Goal: Transaction & Acquisition: Purchase product/service

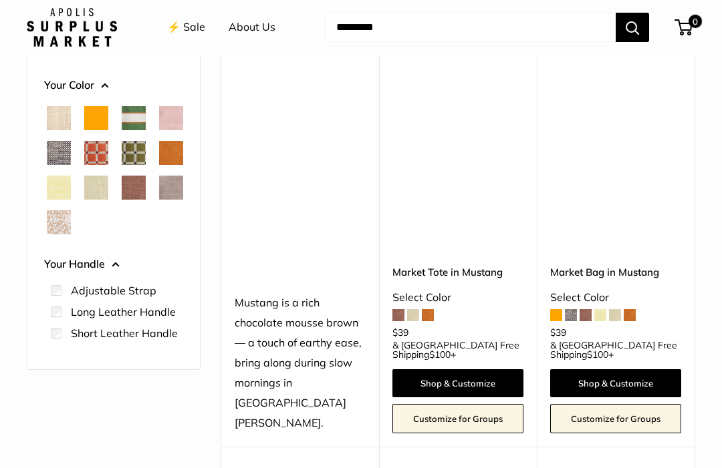
scroll to position [209, 0]
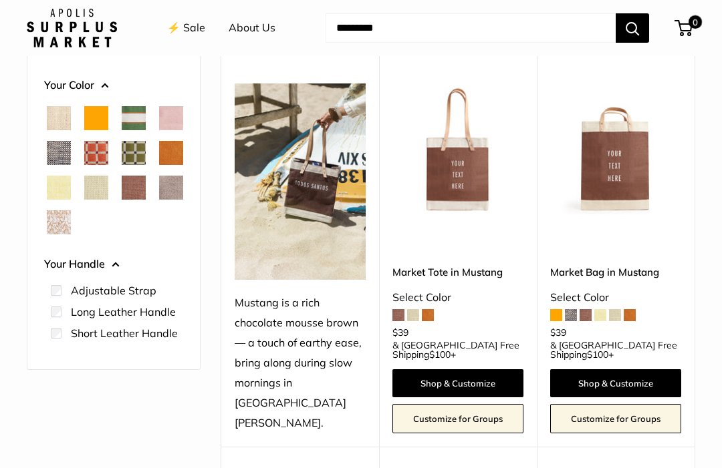
click at [468, 265] on link "Market Tote in Mustang" at bounding box center [457, 272] width 131 height 15
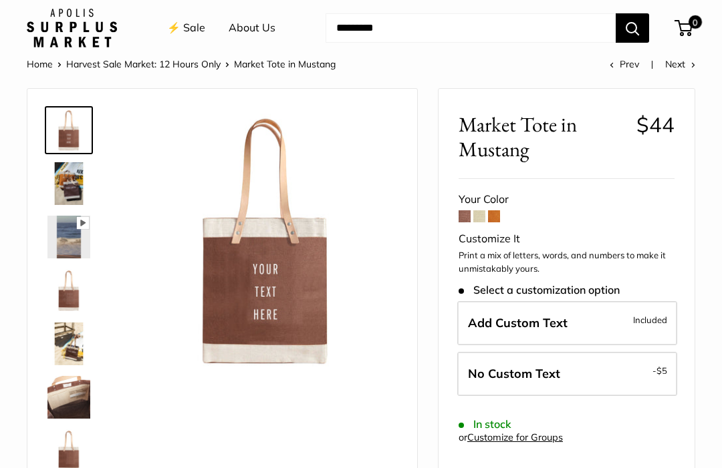
scroll to position [79, 0]
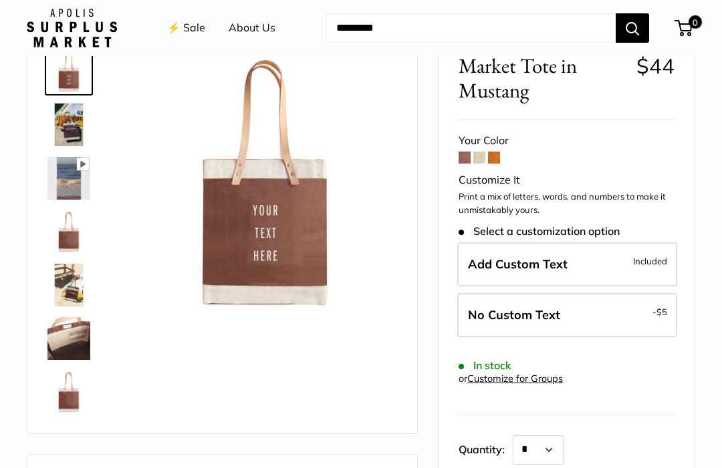
click at [561, 269] on label "Add Custom Text Included" at bounding box center [567, 265] width 220 height 44
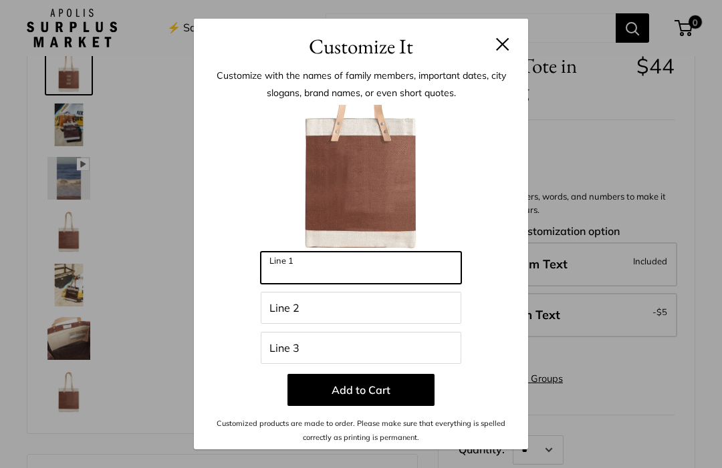
click at [319, 284] on input "Line 1" at bounding box center [361, 268] width 200 height 32
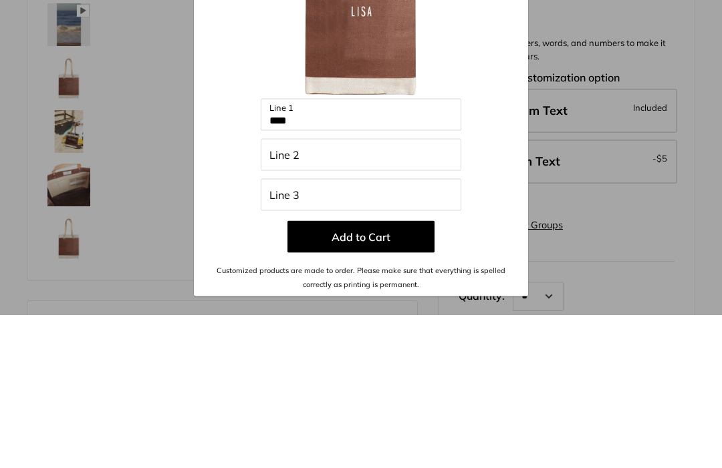
scroll to position [232, 0]
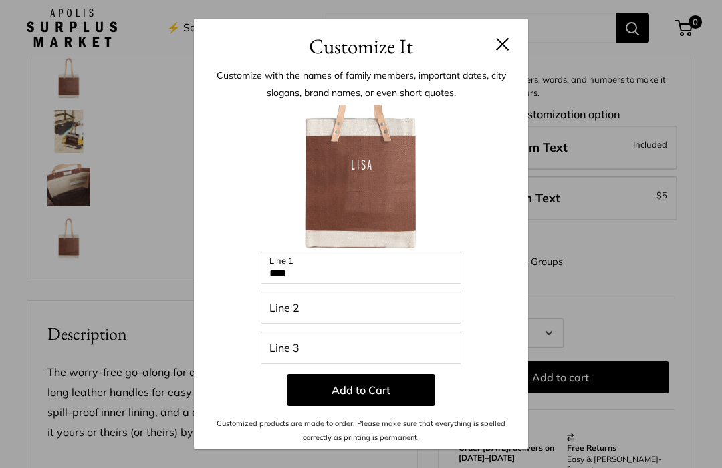
click at [380, 406] on button "Add to Cart" at bounding box center [360, 390] width 147 height 32
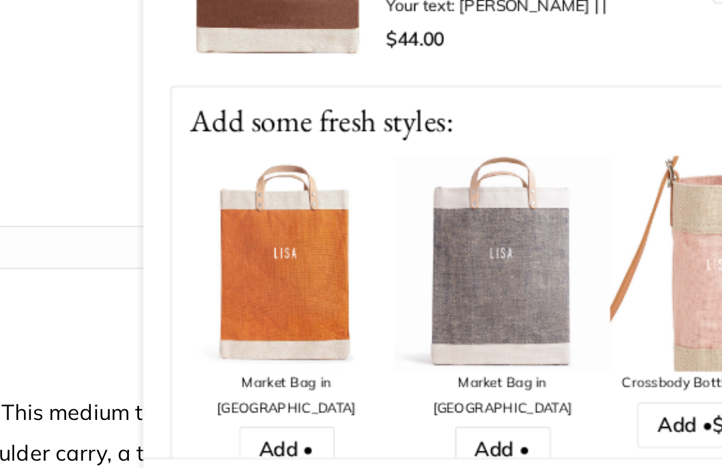
scroll to position [80, 0]
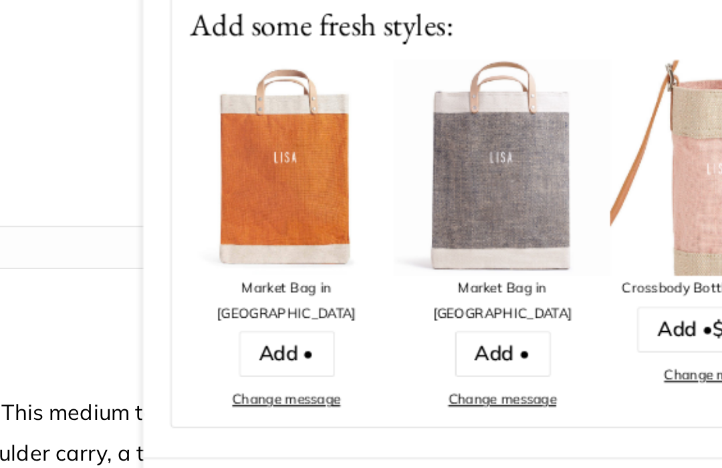
click at [455, 175] on img at bounding box center [508, 228] width 107 height 107
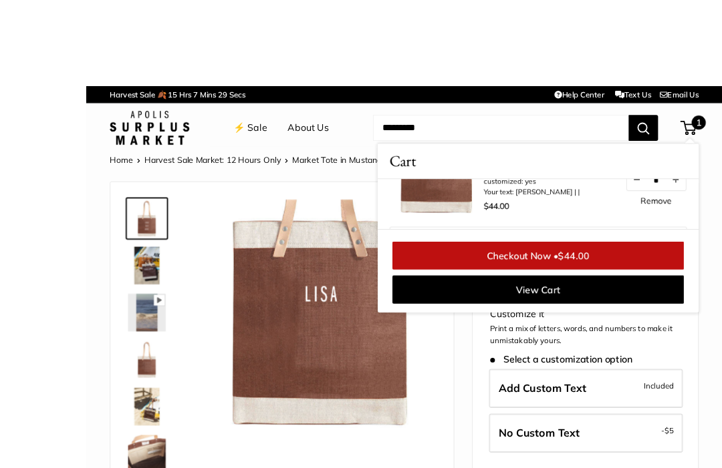
scroll to position [1, 0]
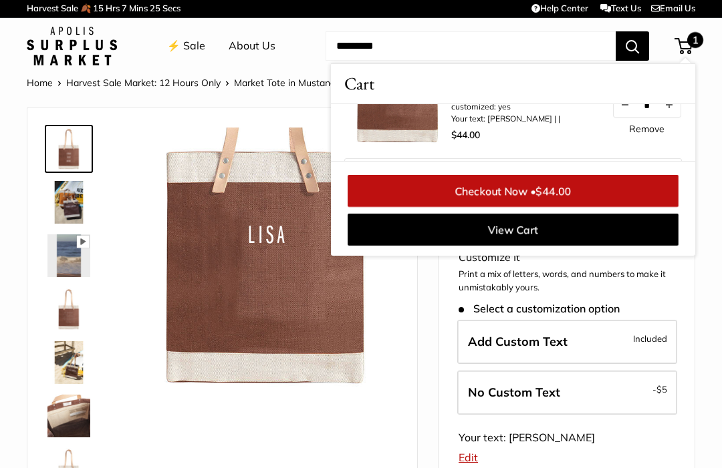
click at [400, 430] on div "Pause Play % buffered 00:00 Unmute Mute Exit fullscreen Enter fullscreen Play" at bounding box center [222, 310] width 390 height 404
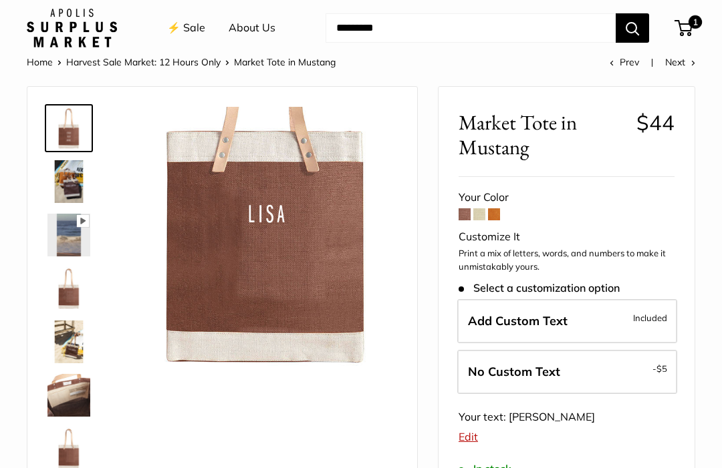
scroll to position [0, 0]
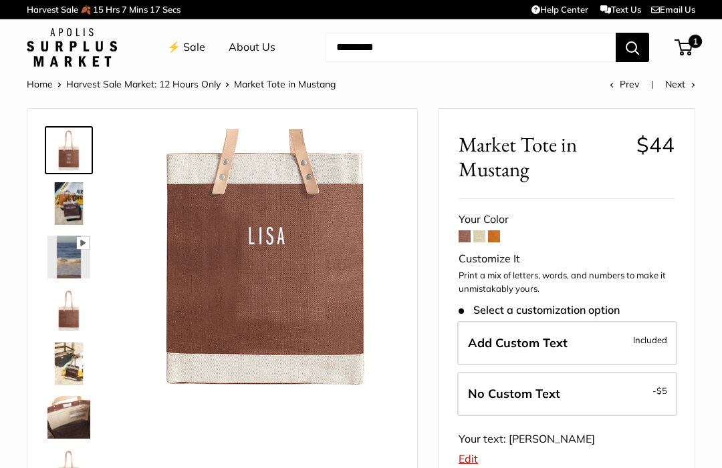
click at [77, 315] on img at bounding box center [68, 310] width 43 height 43
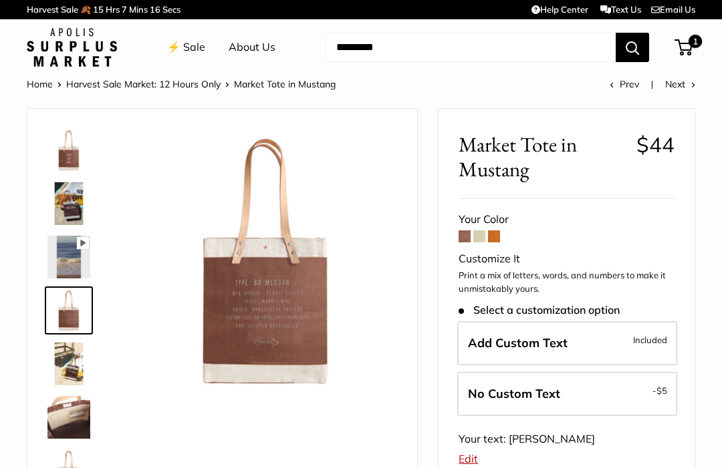
click at [67, 373] on img at bounding box center [68, 364] width 43 height 43
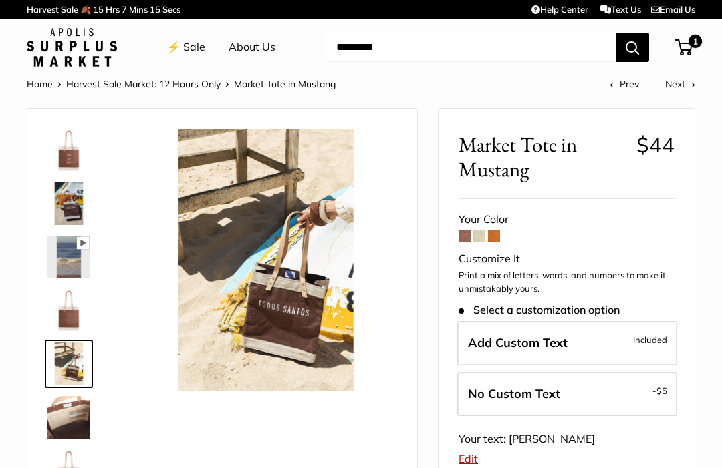
click at [67, 420] on img at bounding box center [68, 417] width 43 height 43
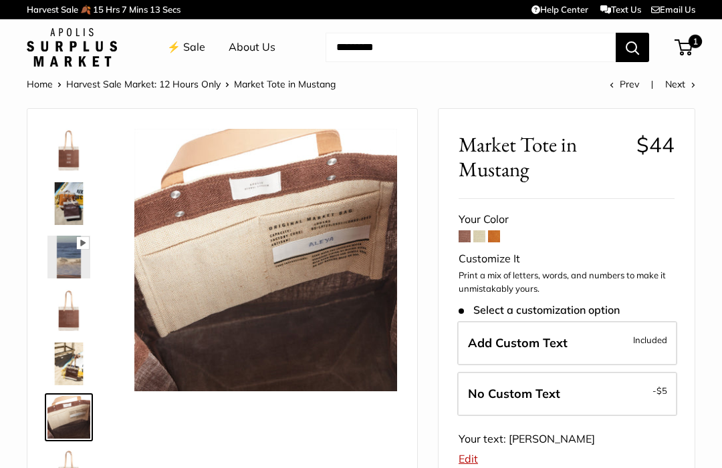
click at [67, 354] on img at bounding box center [68, 364] width 43 height 43
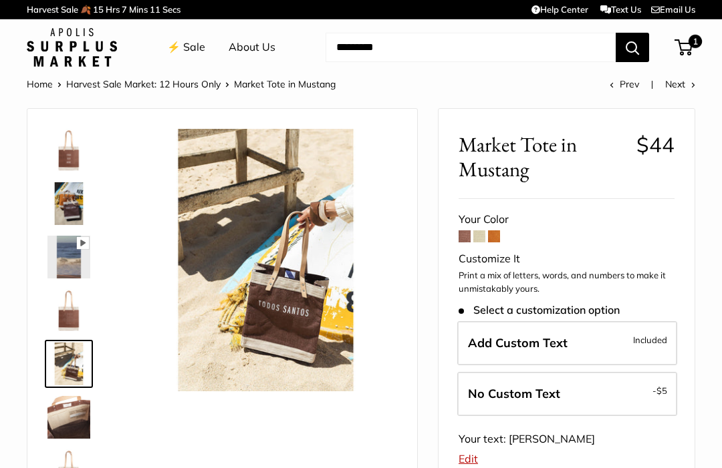
click at [75, 156] on img at bounding box center [68, 150] width 43 height 43
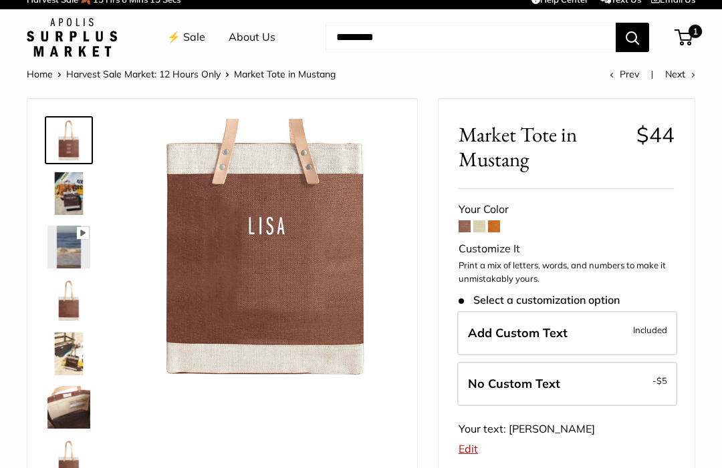
scroll to position [19, 0]
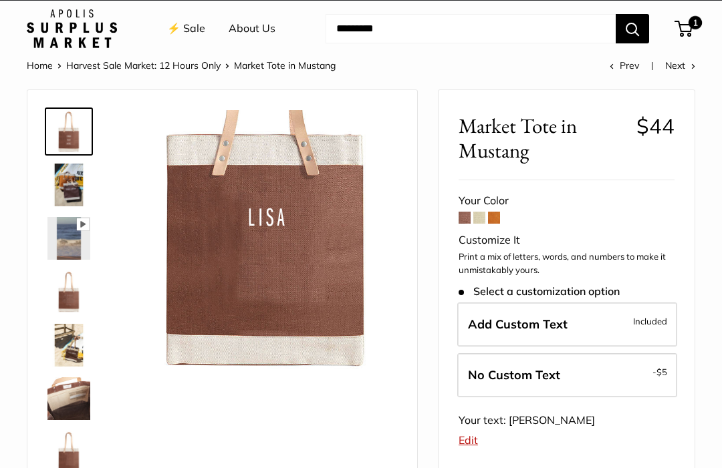
click at [534, 319] on span "Add Custom Text" at bounding box center [518, 324] width 100 height 15
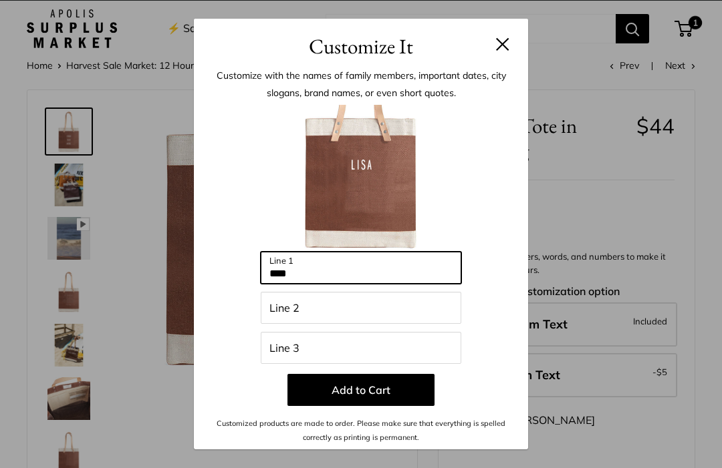
click at [327, 284] on input "****" at bounding box center [361, 268] width 200 height 32
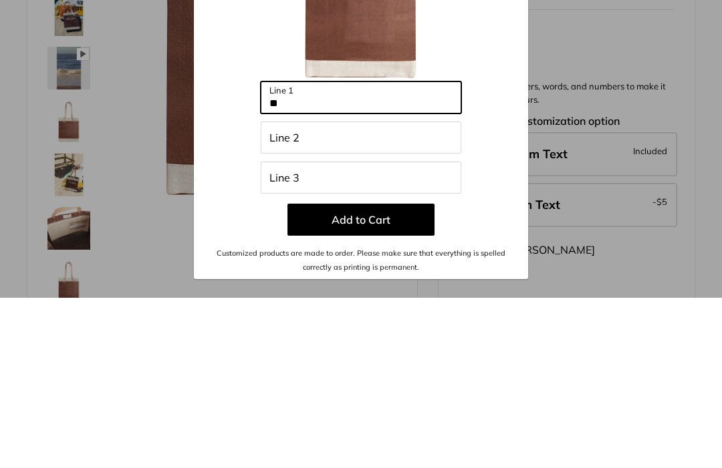
type input "*"
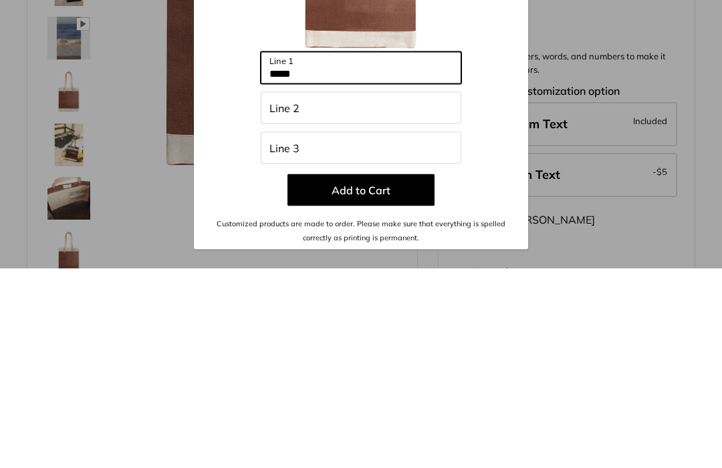
type input "*****"
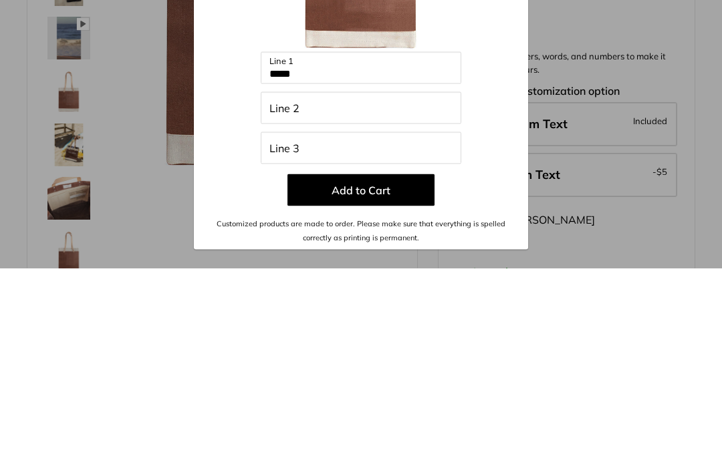
click at [385, 374] on button "Add to Cart" at bounding box center [360, 390] width 147 height 32
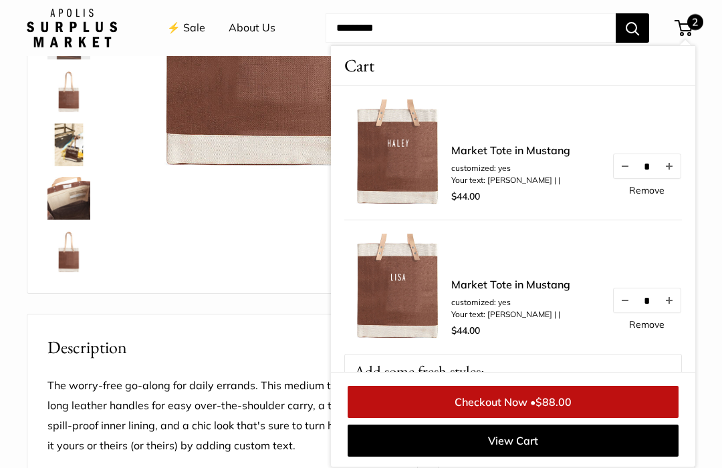
click at [249, 285] on div "Pause Play % buffered 00:00 Unmute Mute Exit fullscreen Enter fullscreen Play" at bounding box center [222, 92] width 390 height 404
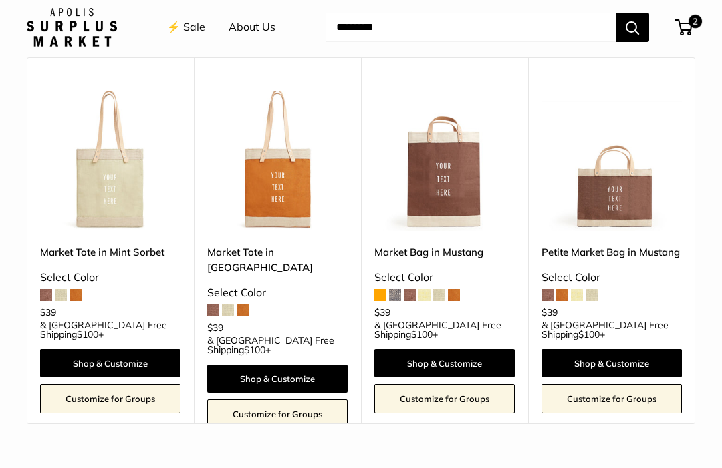
scroll to position [1239, 0]
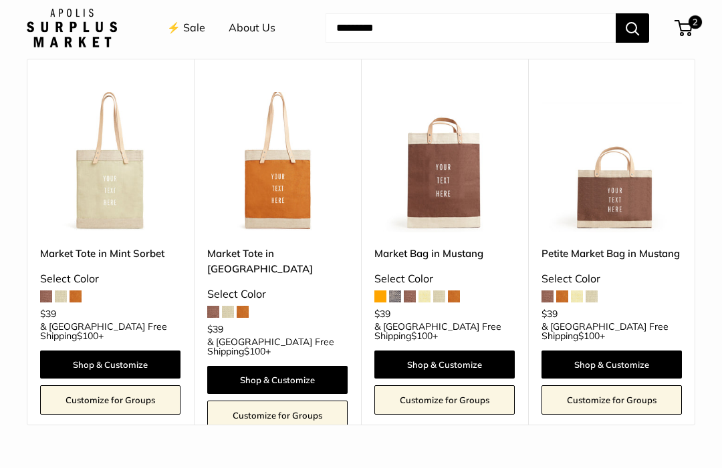
click at [140, 246] on link "Market Tote in Mint Sorbet" at bounding box center [110, 253] width 140 height 15
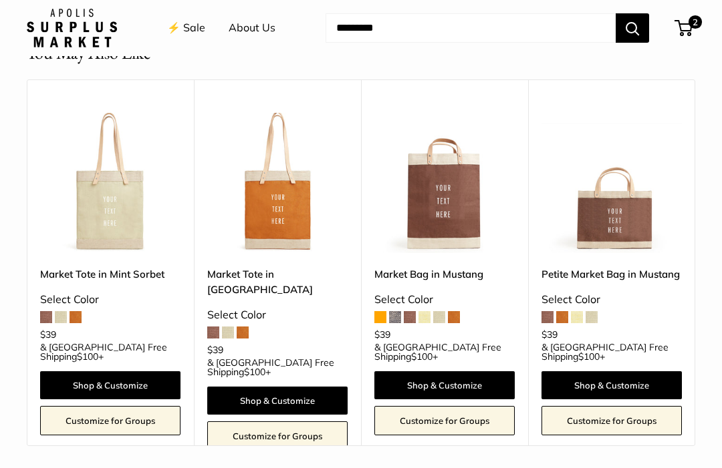
click at [147, 371] on link "Shop & Customize" at bounding box center [110, 385] width 140 height 28
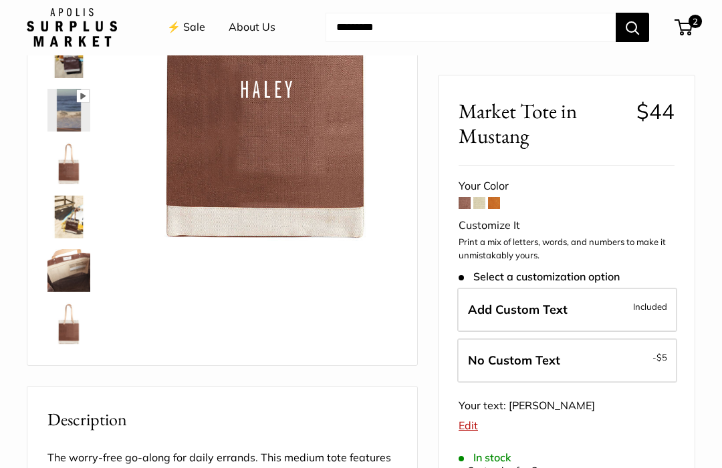
scroll to position [0, 0]
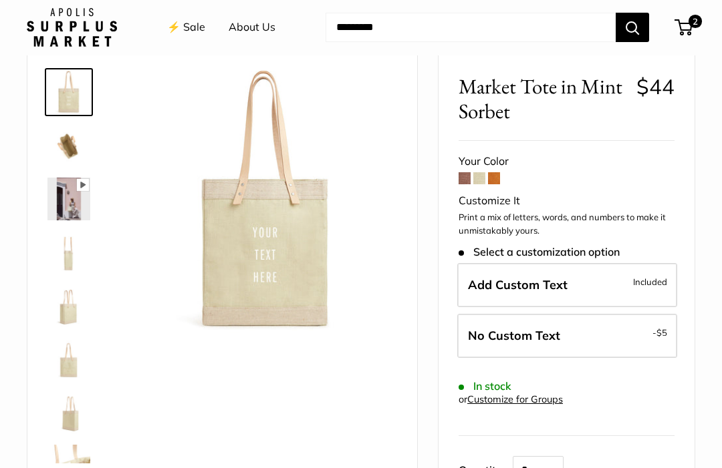
scroll to position [58, 0]
click at [75, 208] on img at bounding box center [68, 199] width 43 height 43
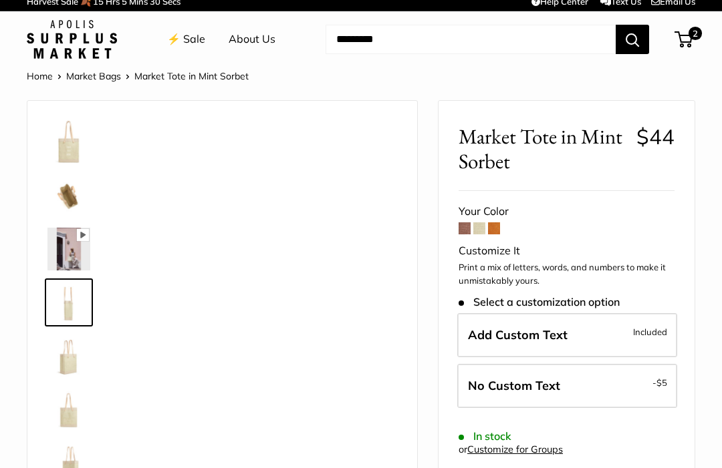
scroll to position [0, 0]
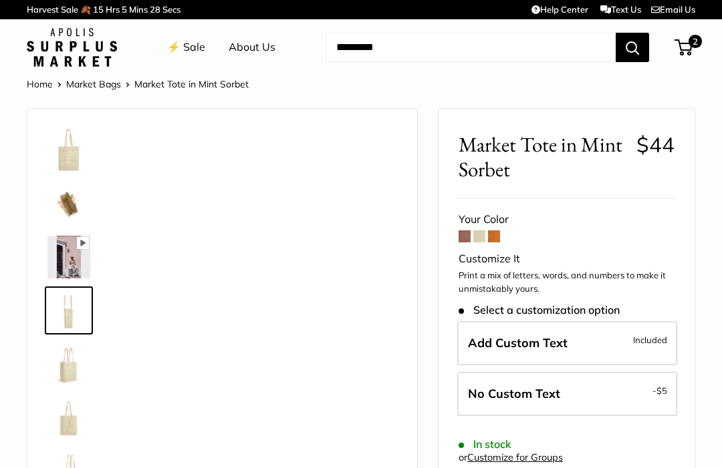
click at [75, 148] on img at bounding box center [68, 150] width 43 height 43
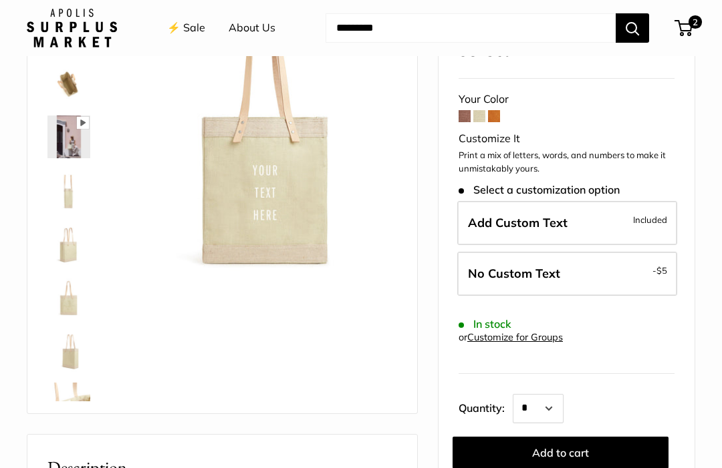
scroll to position [121, 0]
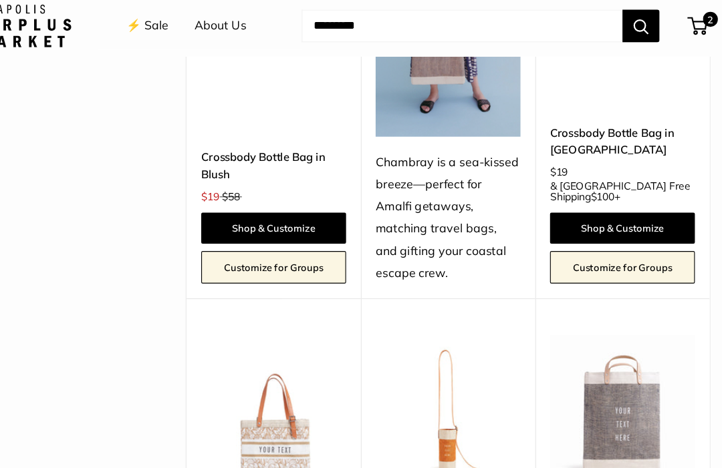
scroll to position [3367, 0]
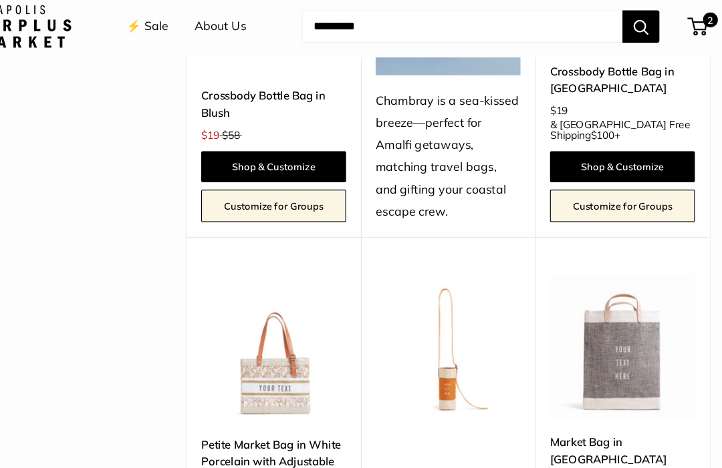
click at [560, 396] on link "Market Bag in [GEOGRAPHIC_DATA]" at bounding box center [615, 411] width 131 height 31
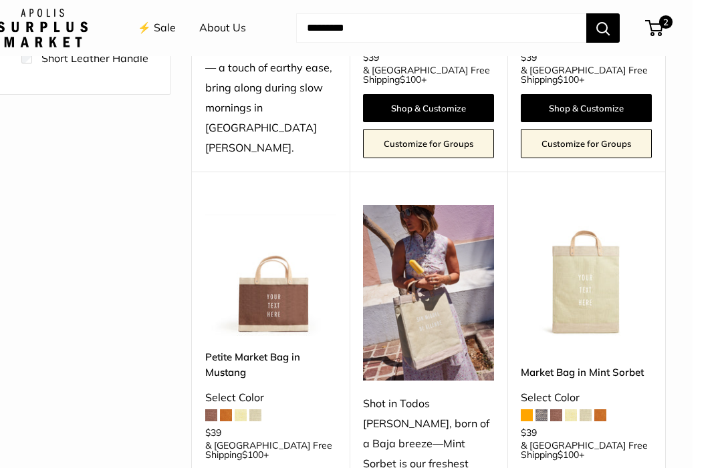
scroll to position [481, 0]
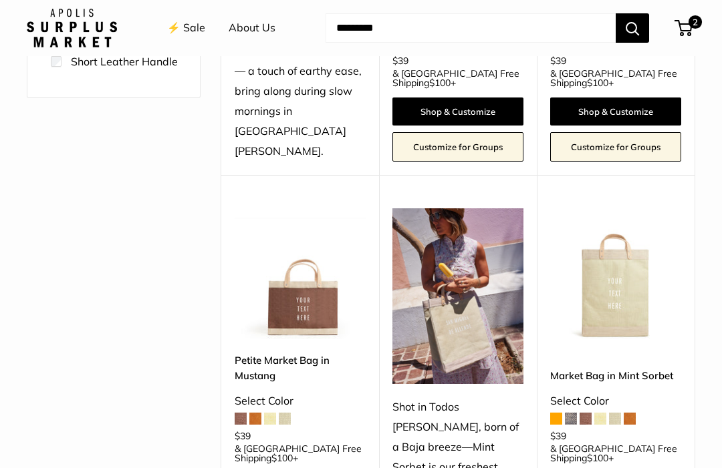
click at [654, 368] on link "Market Bag in Mint Sorbet" at bounding box center [615, 375] width 131 height 15
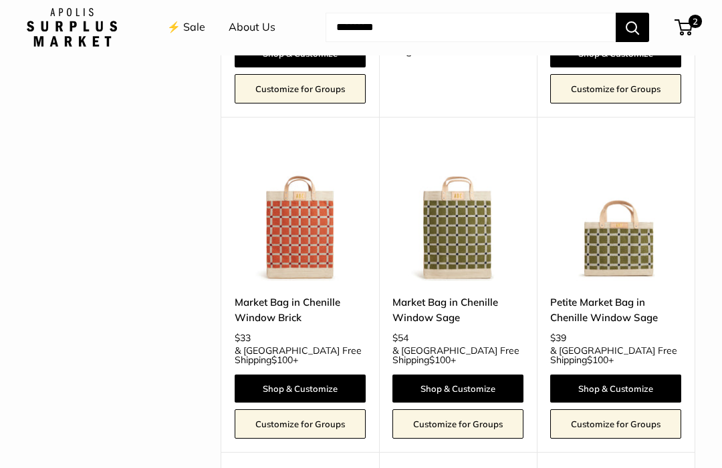
scroll to position [2380, 0]
click at [473, 295] on link "Market Bag in Chenille Window Sage" at bounding box center [457, 310] width 131 height 31
click at [314, 295] on link "Market Bag in Chenille Window Brick" at bounding box center [300, 310] width 131 height 31
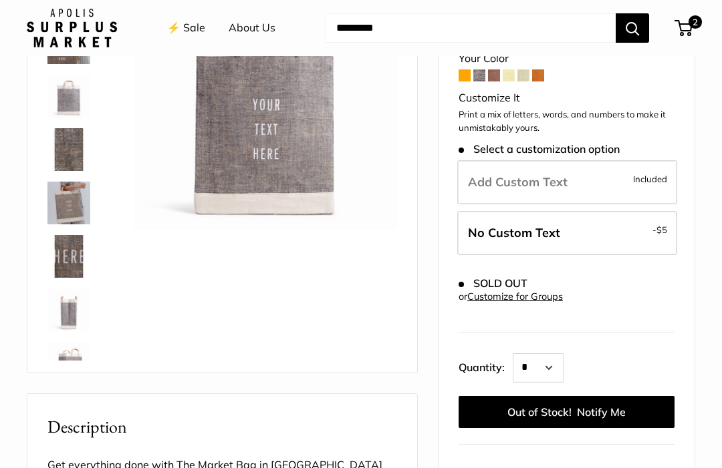
scroll to position [162, 0]
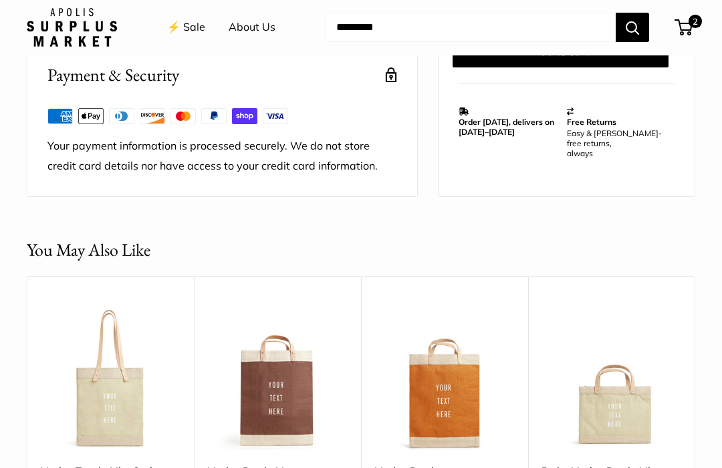
scroll to position [1019, 0]
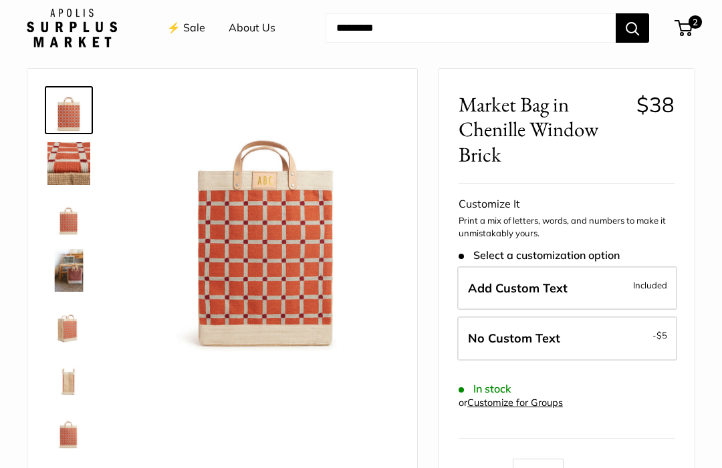
scroll to position [44, 0]
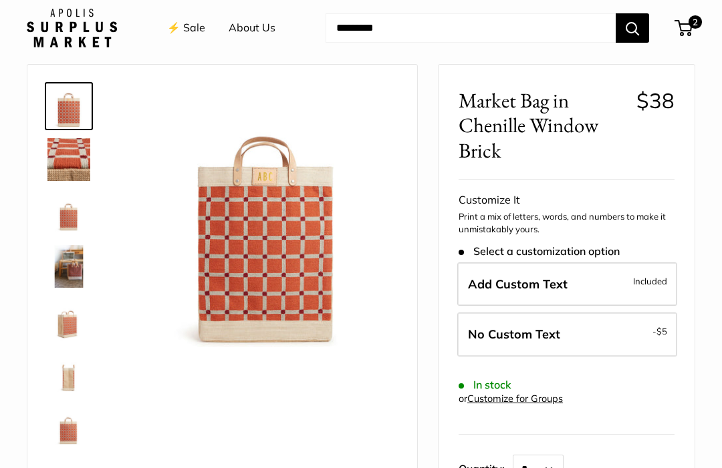
click at [69, 332] on img at bounding box center [68, 320] width 43 height 43
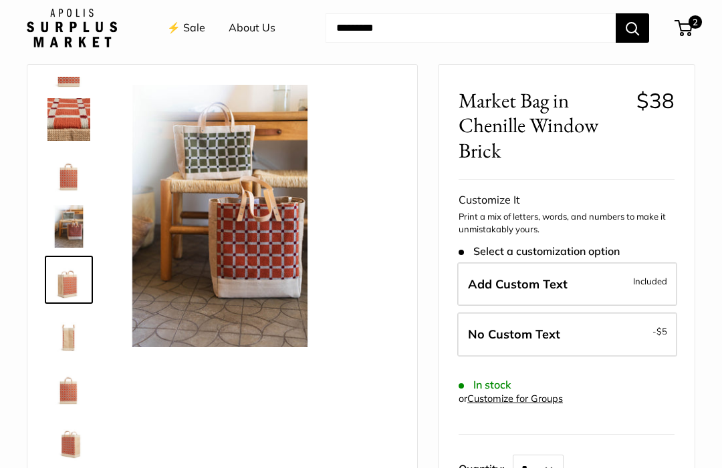
scroll to position [41, 0]
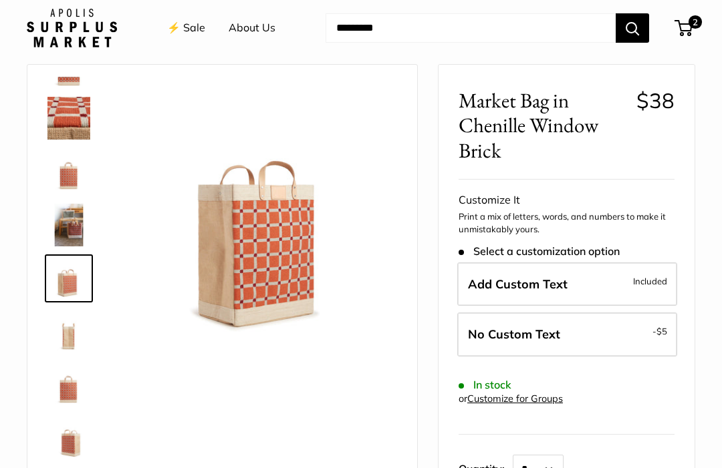
click at [73, 176] on img at bounding box center [68, 171] width 43 height 43
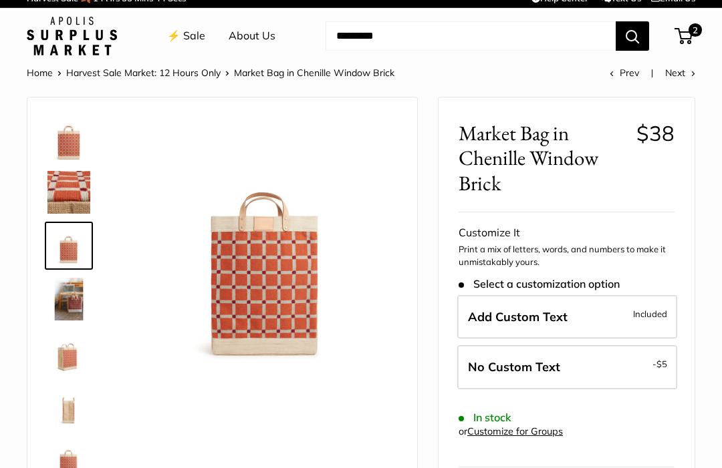
scroll to position [19, 0]
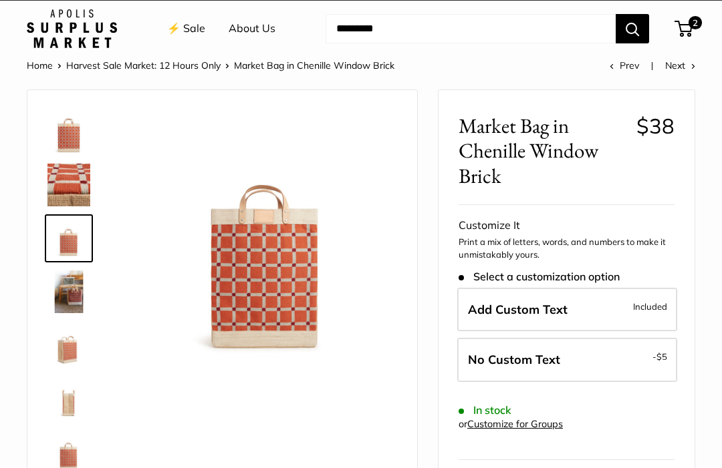
click at [550, 298] on label "Add Custom Text Included" at bounding box center [567, 310] width 220 height 44
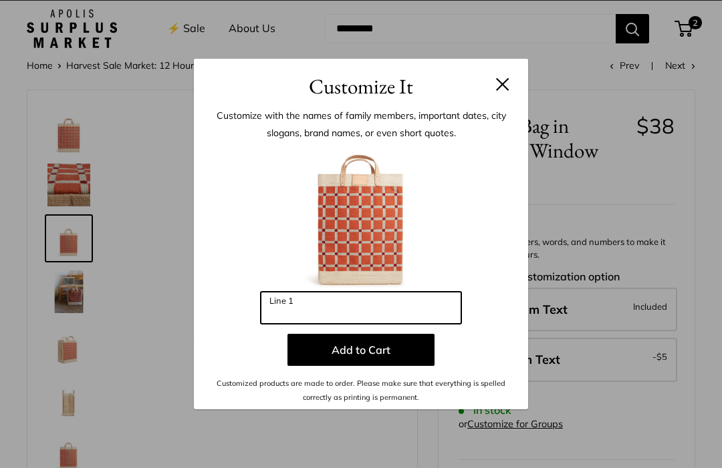
click at [362, 307] on input "Line 1" at bounding box center [361, 308] width 200 height 32
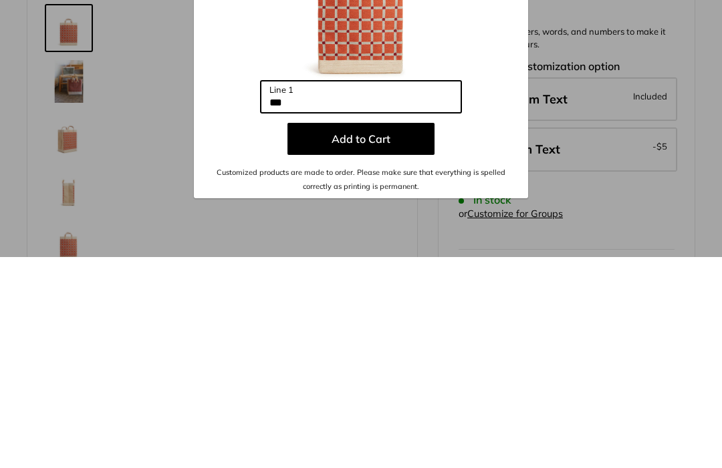
type input "***"
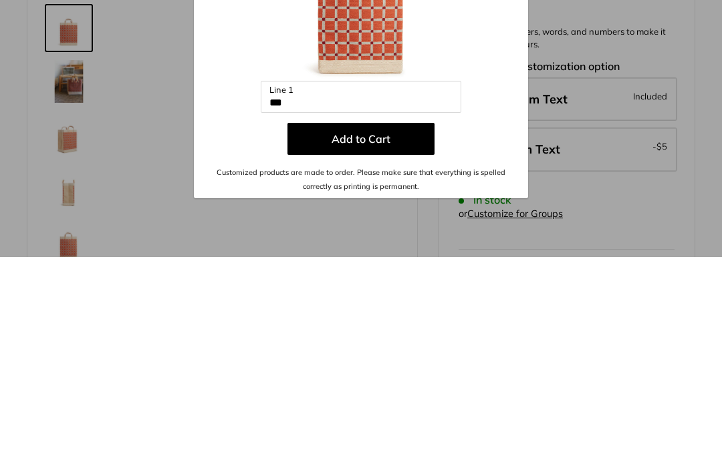
click at [393, 334] on button "Add to Cart" at bounding box center [360, 350] width 147 height 32
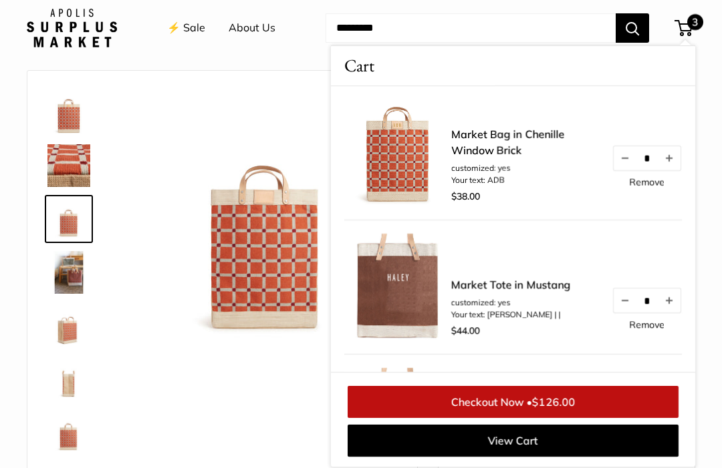
scroll to position [0, 0]
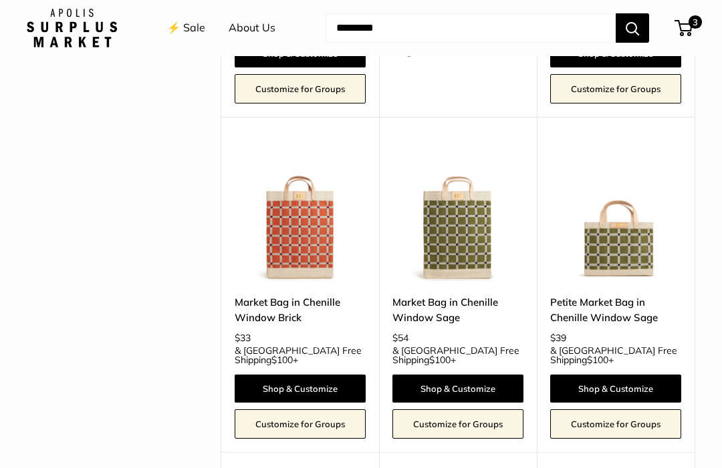
click at [448, 295] on link "Market Bag in Chenille Window Sage" at bounding box center [457, 310] width 131 height 31
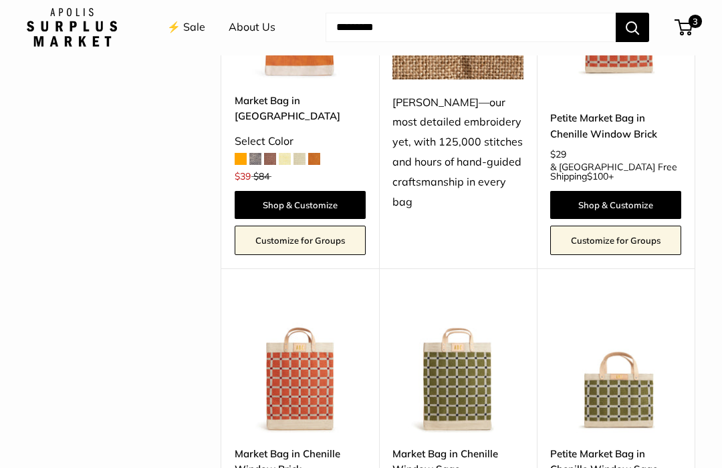
scroll to position [2228, 0]
click at [291, 446] on link "Market Bag in Chenille Window Brick" at bounding box center [300, 461] width 131 height 31
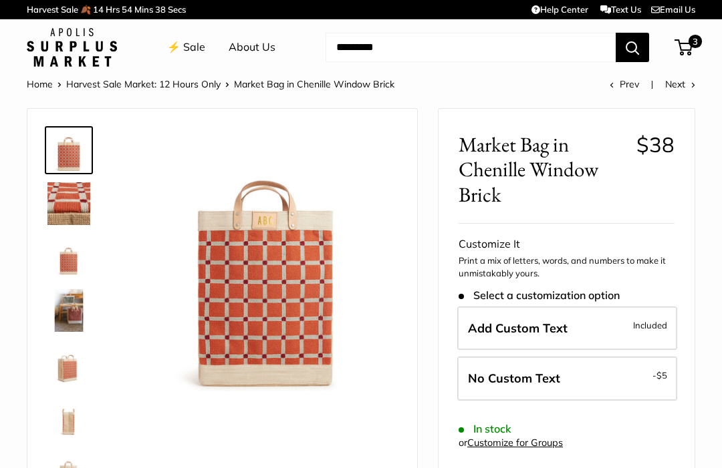
click at [567, 323] on label "Add Custom Text Included" at bounding box center [567, 329] width 220 height 44
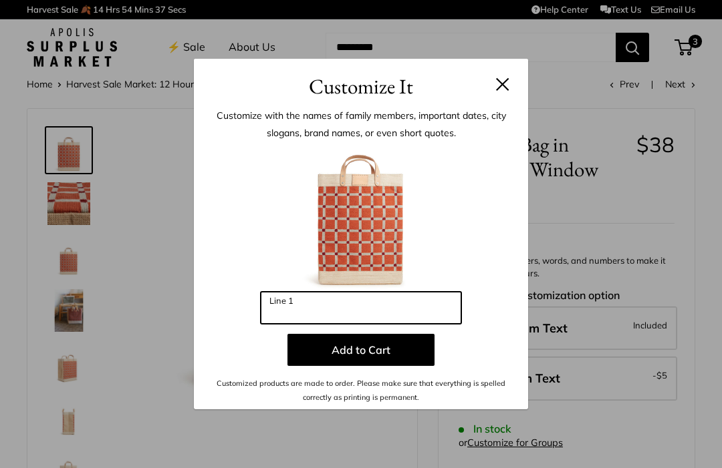
click at [326, 304] on input "Line 1" at bounding box center [361, 308] width 200 height 32
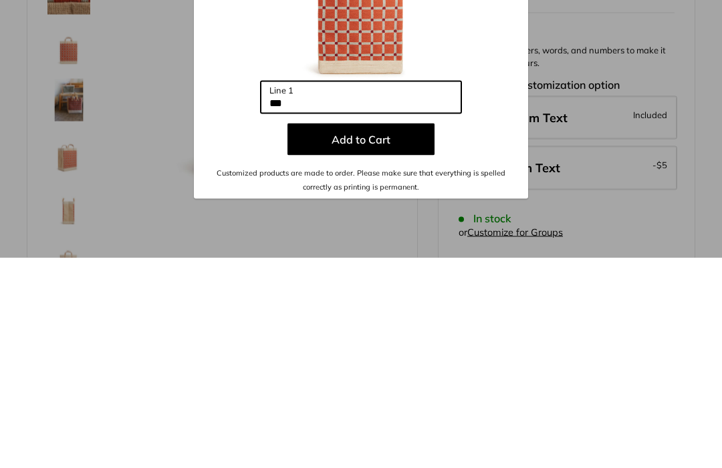
type input "***"
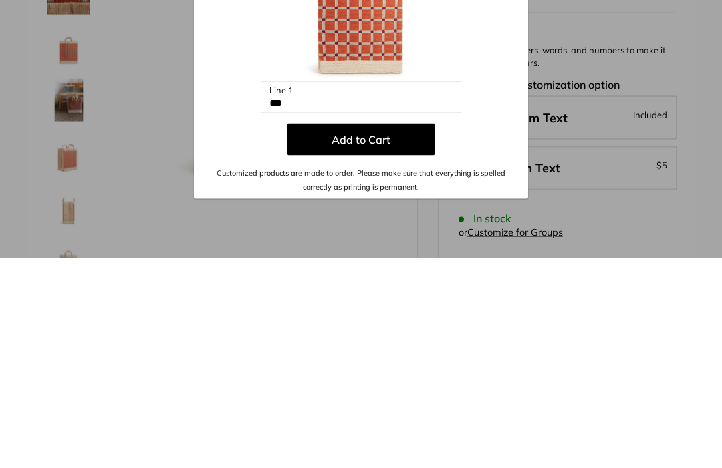
click at [388, 334] on button "Add to Cart" at bounding box center [360, 350] width 147 height 32
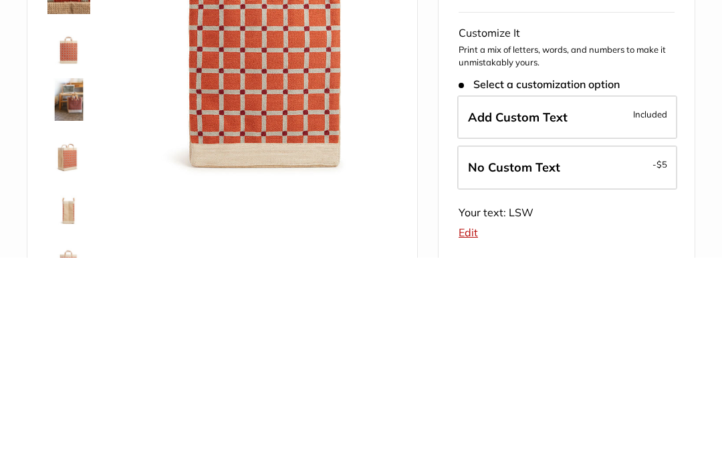
scroll to position [211, 0]
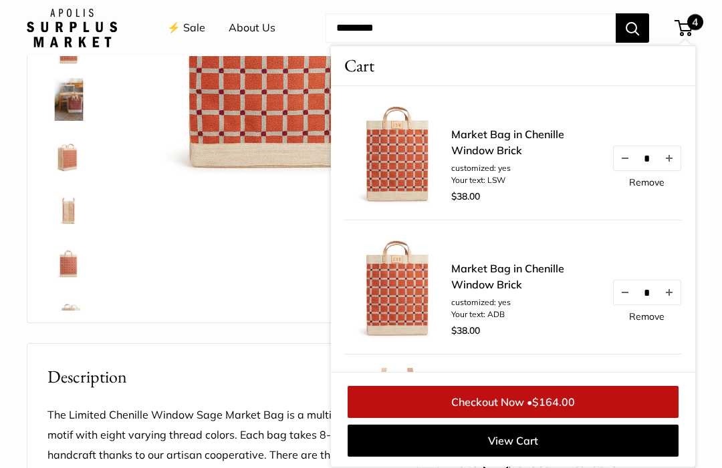
click at [258, 283] on div at bounding box center [222, 110] width 356 height 398
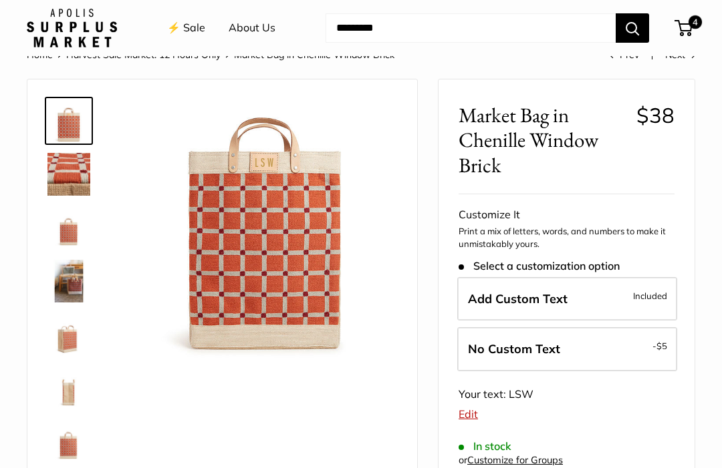
scroll to position [0, 0]
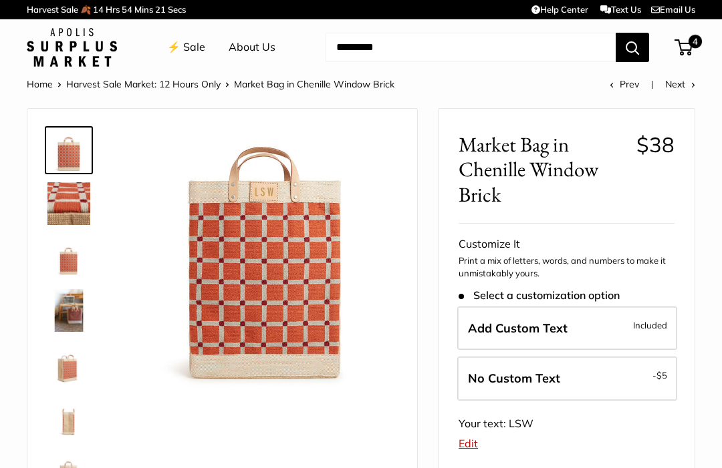
click at [690, 43] on span "4" at bounding box center [694, 41] width 13 height 13
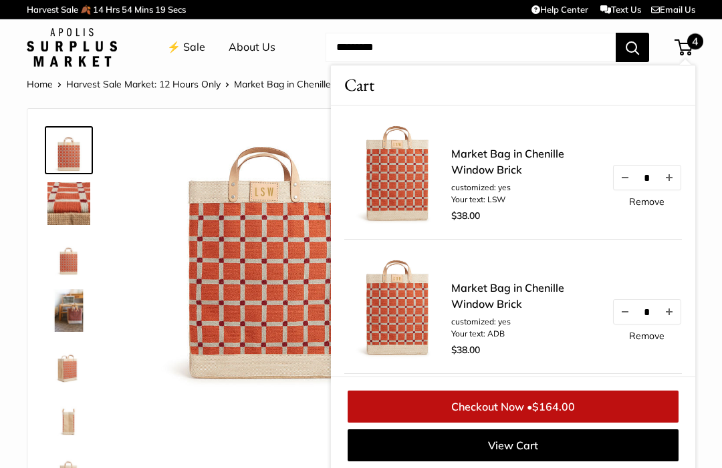
click at [613, 400] on link "Checkout Now • $164.00" at bounding box center [512, 407] width 331 height 32
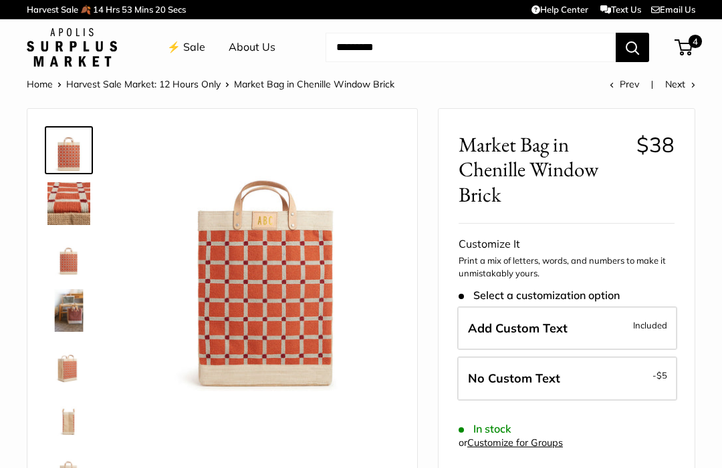
click at [545, 14] on link "Help Center" at bounding box center [559, 9] width 57 height 11
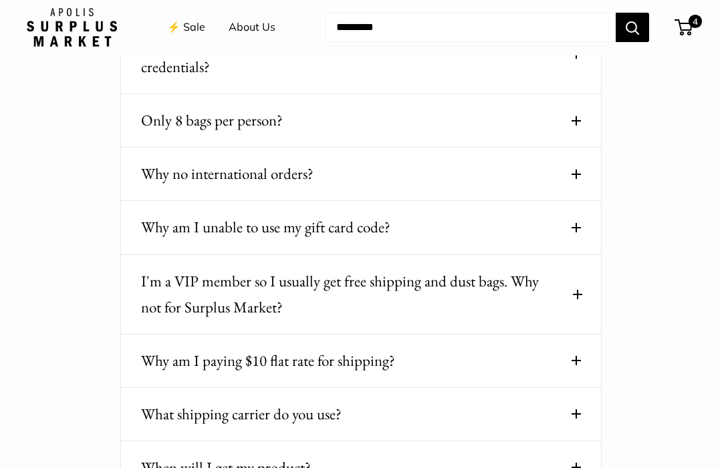
scroll to position [215, 0]
click at [579, 290] on span at bounding box center [577, 294] width 7 height 9
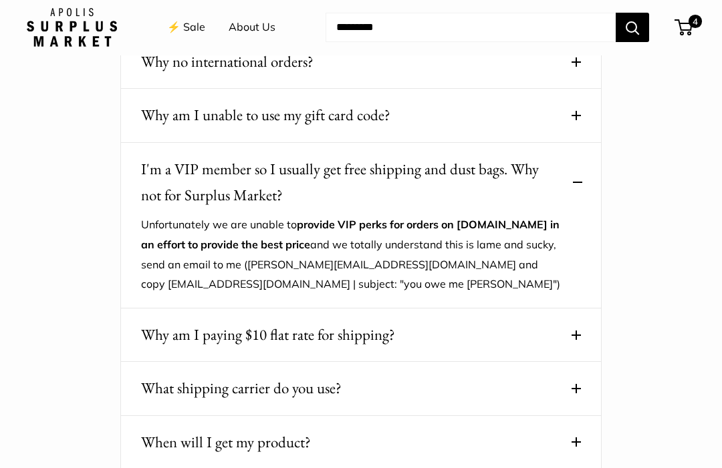
scroll to position [338, 0]
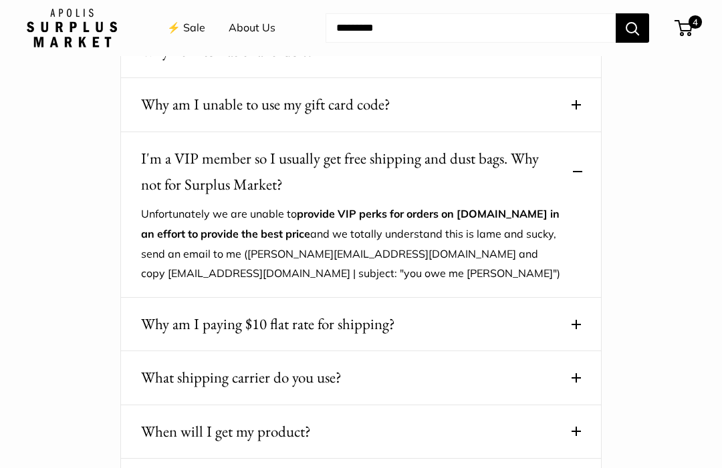
click at [579, 320] on span at bounding box center [575, 324] width 9 height 9
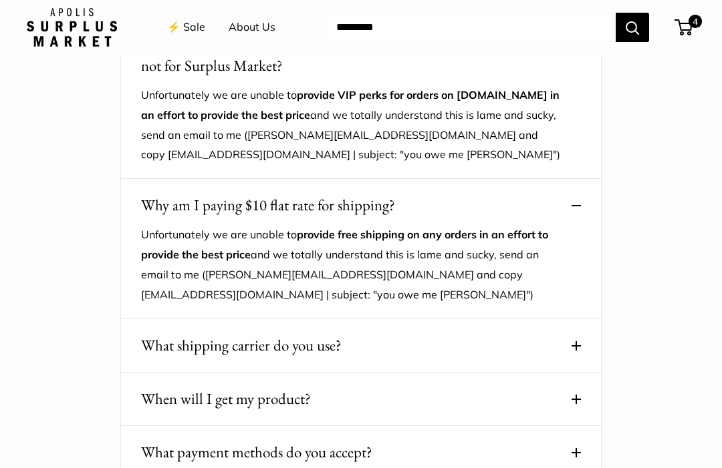
scroll to position [457, 0]
click at [563, 333] on button "What shipping carrier do you use?" at bounding box center [361, 346] width 440 height 26
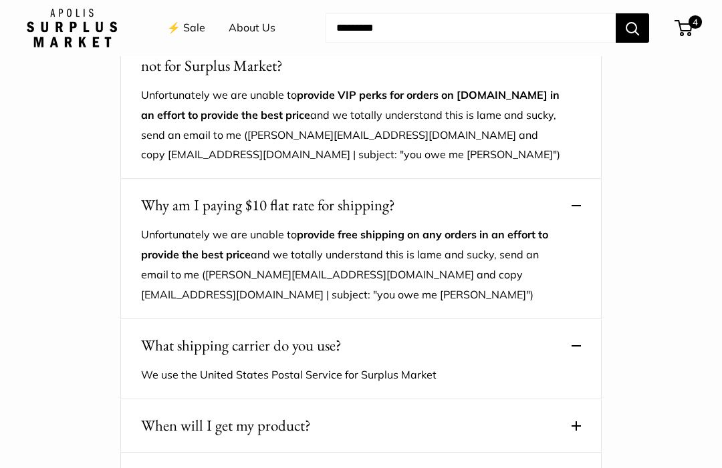
click at [574, 422] on span at bounding box center [575, 426] width 9 height 9
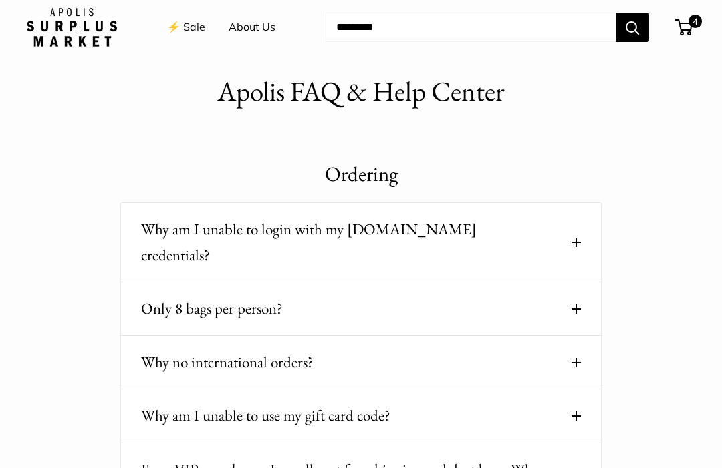
scroll to position [0, 0]
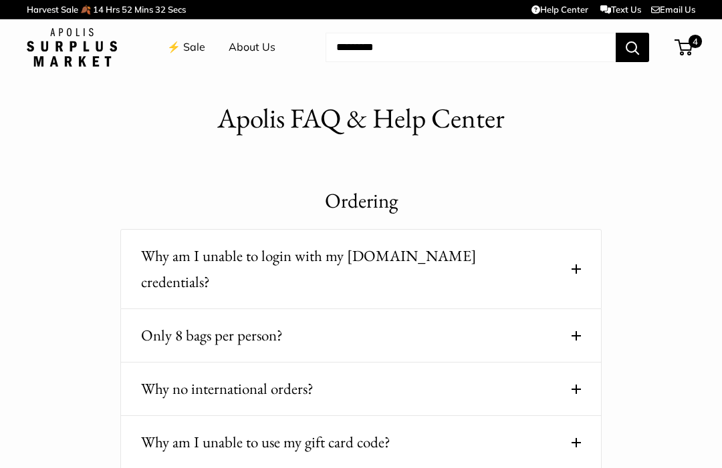
click at [700, 37] on span "4" at bounding box center [694, 41] width 13 height 13
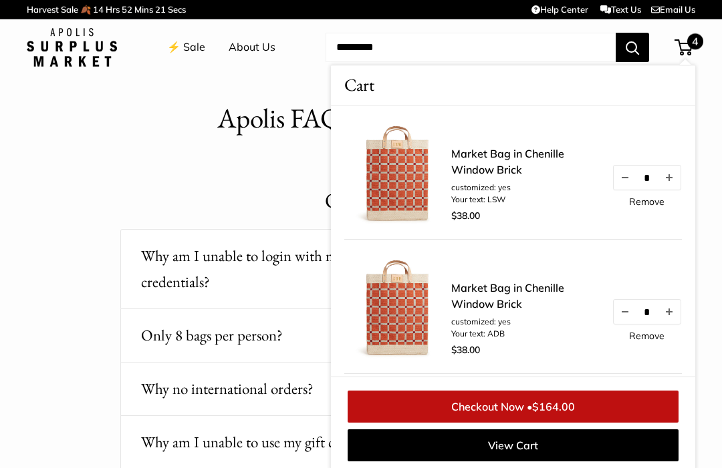
click at [520, 49] on input "Search..." at bounding box center [470, 47] width 290 height 29
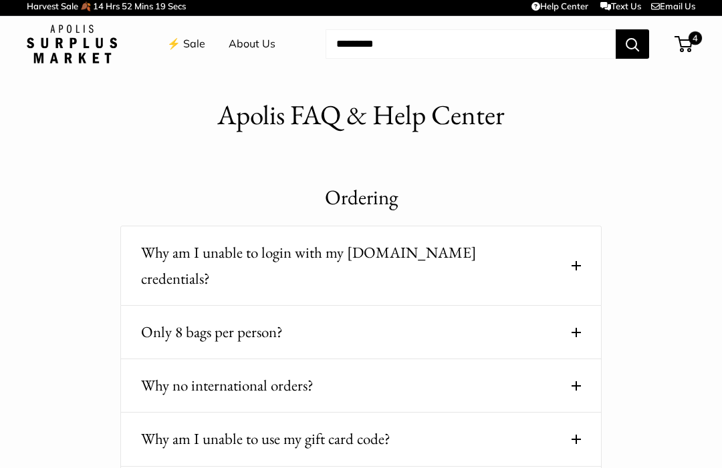
click at [192, 41] on link "⚡️ Sale" at bounding box center [186, 44] width 38 height 20
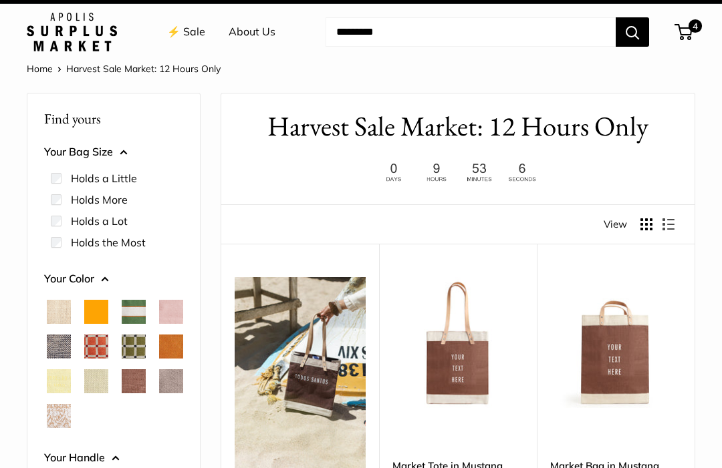
scroll to position [104, 0]
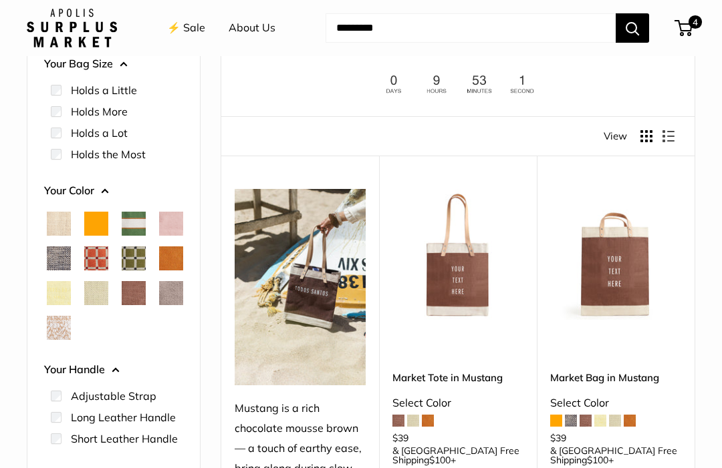
click at [641, 370] on link "Market Bag in Mustang" at bounding box center [615, 377] width 131 height 15
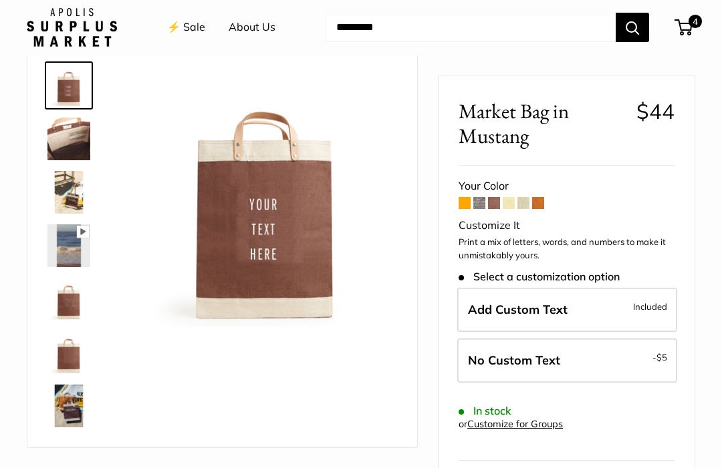
scroll to position [65, 0]
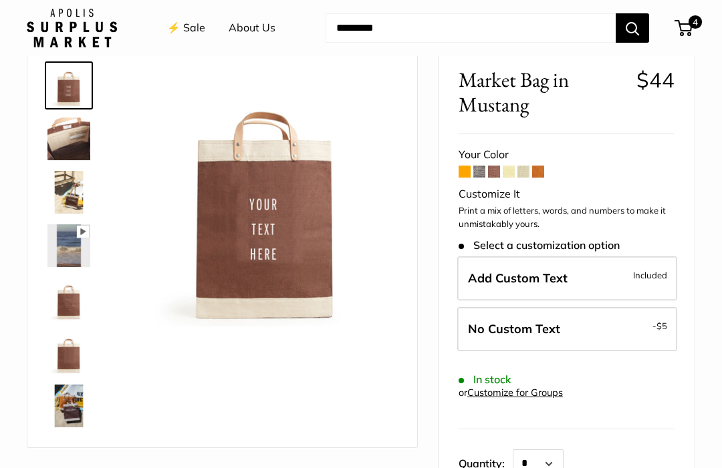
click at [528, 275] on span "Add Custom Text" at bounding box center [518, 278] width 100 height 15
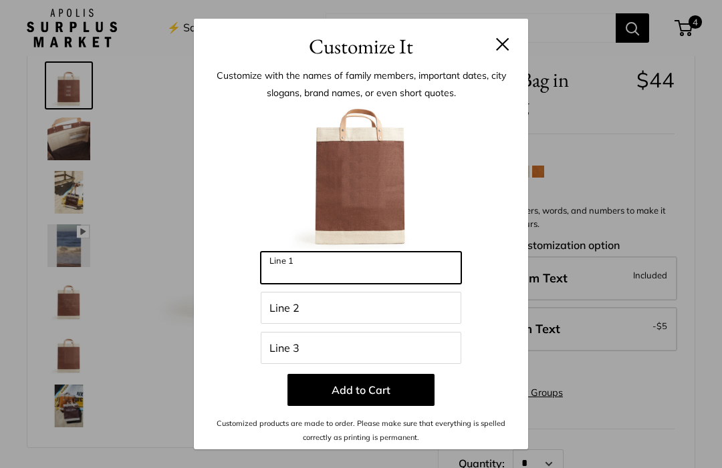
click at [369, 284] on input "Line 1" at bounding box center [361, 268] width 200 height 32
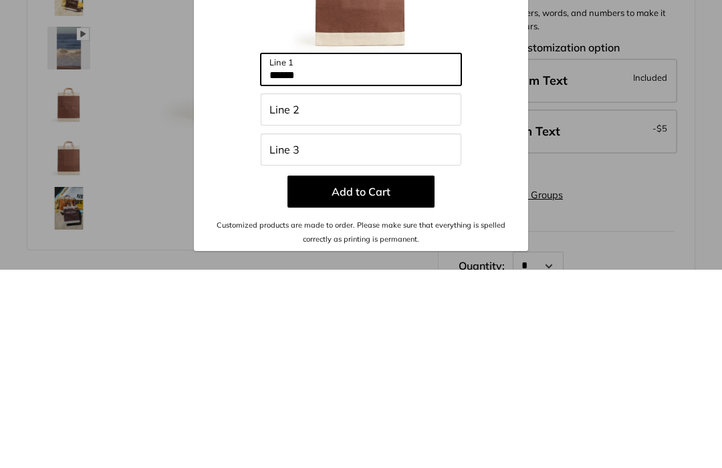
type input "******"
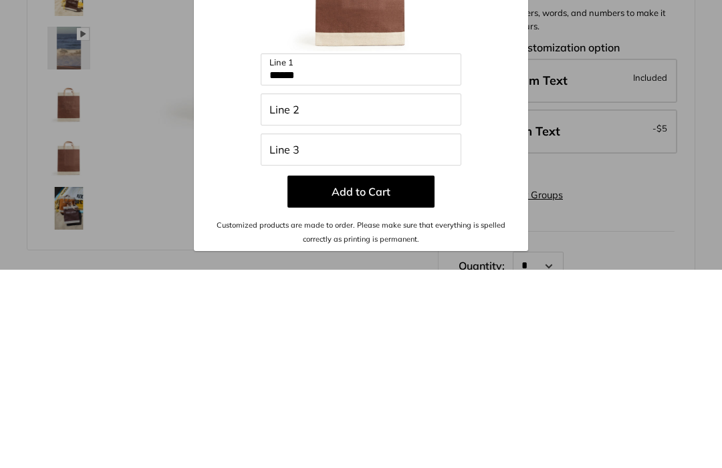
click at [388, 374] on button "Add to Cart" at bounding box center [360, 390] width 147 height 32
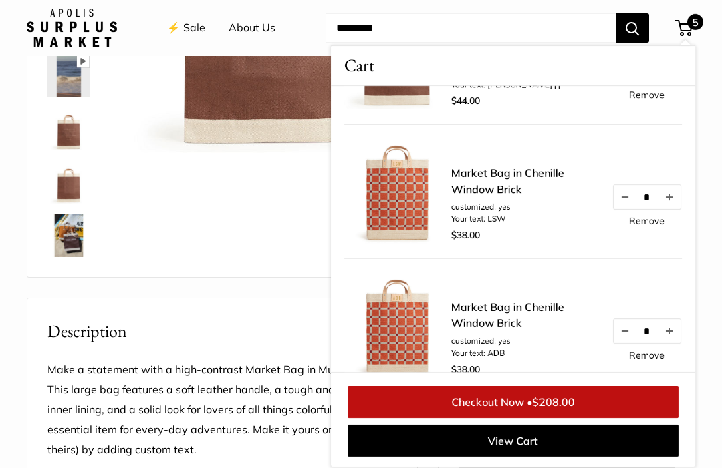
scroll to position [119, 0]
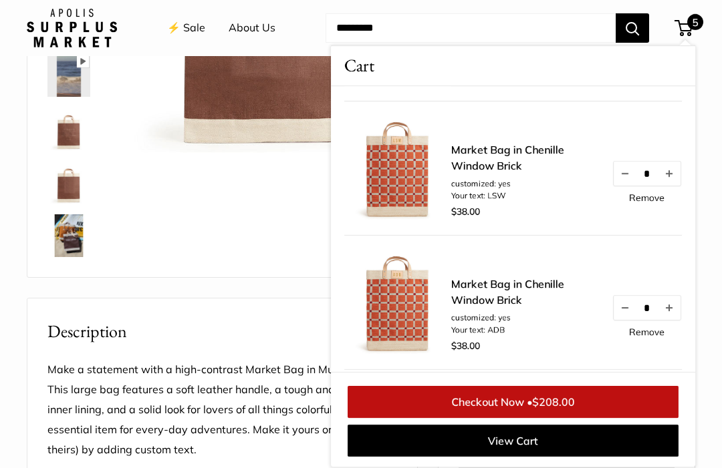
click at [641, 331] on link "Remove" at bounding box center [646, 331] width 35 height 9
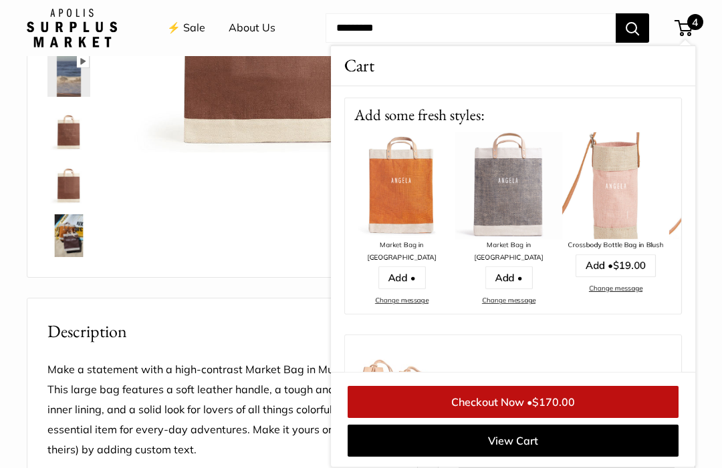
scroll to position [528, 0]
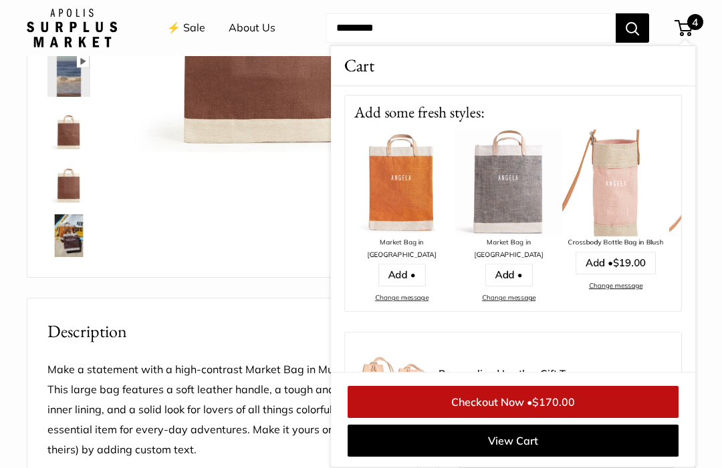
click at [581, 457] on link "View Cart" at bounding box center [512, 441] width 331 height 32
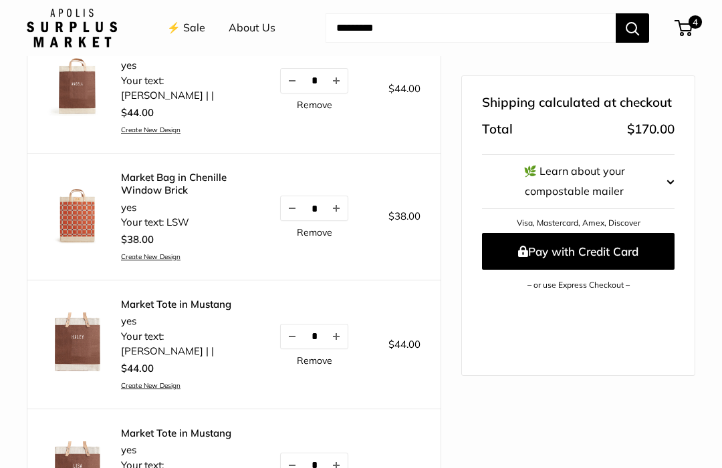
scroll to position [218, 0]
click at [319, 357] on link "Remove" at bounding box center [314, 361] width 35 height 9
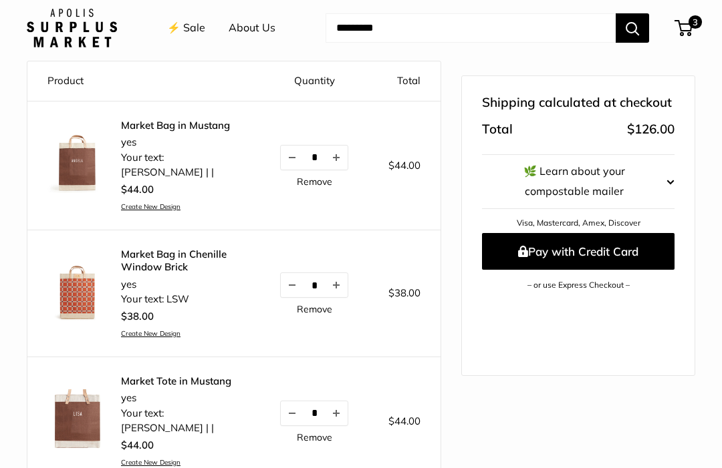
scroll to position [134, 0]
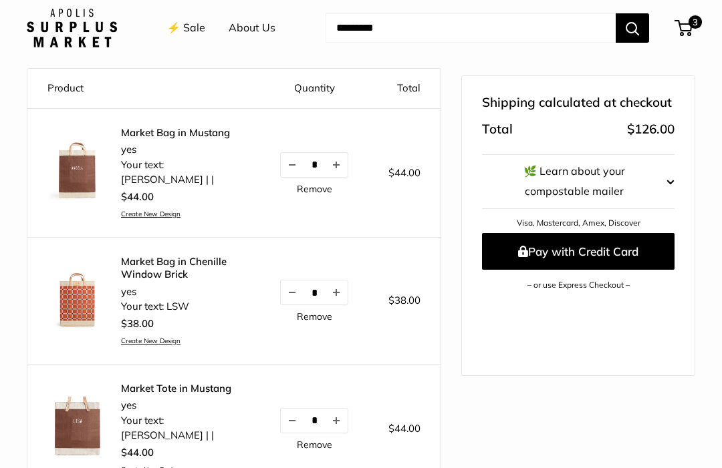
click at [487, 308] on shopify-apple-pay-button at bounding box center [485, 301] width 3 height 13
